Goal: Transaction & Acquisition: Purchase product/service

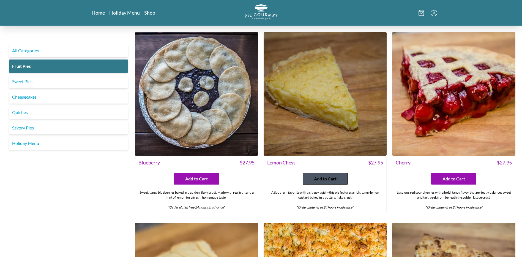
click at [336, 184] on button "Add to Cart" at bounding box center [325, 179] width 45 height 12
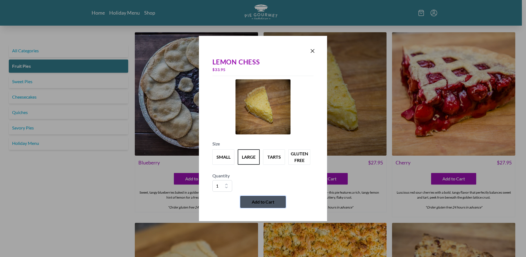
click at [269, 203] on span "Add to Cart" at bounding box center [263, 201] width 23 height 7
click at [311, 53] on icon "Close panel" at bounding box center [312, 51] width 7 height 7
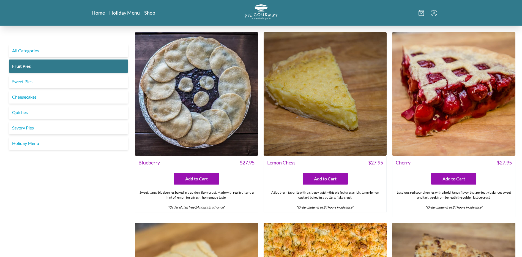
click at [422, 12] on icon at bounding box center [422, 13] width 6 height 6
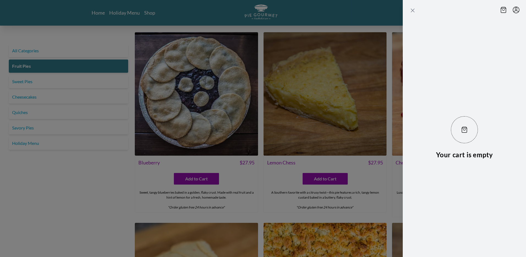
click at [412, 10] on icon "Close panel" at bounding box center [413, 10] width 7 height 7
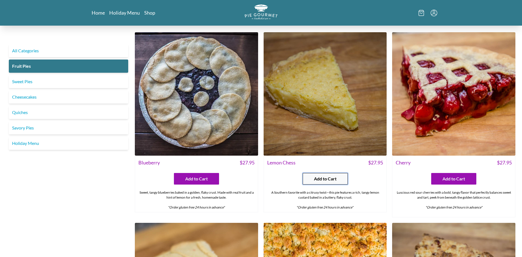
click at [329, 181] on span "Add to Cart" at bounding box center [325, 178] width 23 height 7
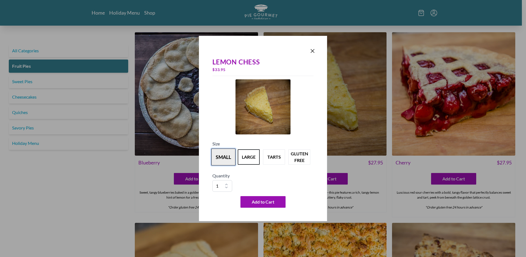
click at [230, 157] on button "small" at bounding box center [223, 156] width 24 height 17
click at [246, 157] on button "large" at bounding box center [249, 156] width 24 height 17
click at [265, 206] on button "Add to Cart" at bounding box center [263, 202] width 45 height 12
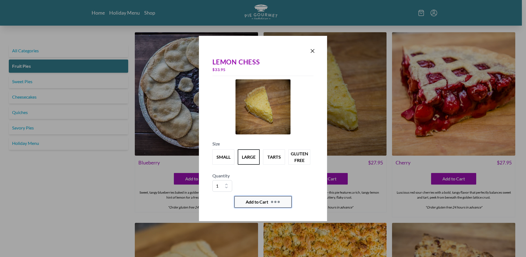
click at [269, 204] on button "Add to Cart" at bounding box center [263, 202] width 57 height 12
click at [314, 49] on icon "Close panel" at bounding box center [312, 51] width 7 height 7
